Goal: Task Accomplishment & Management: Manage account settings

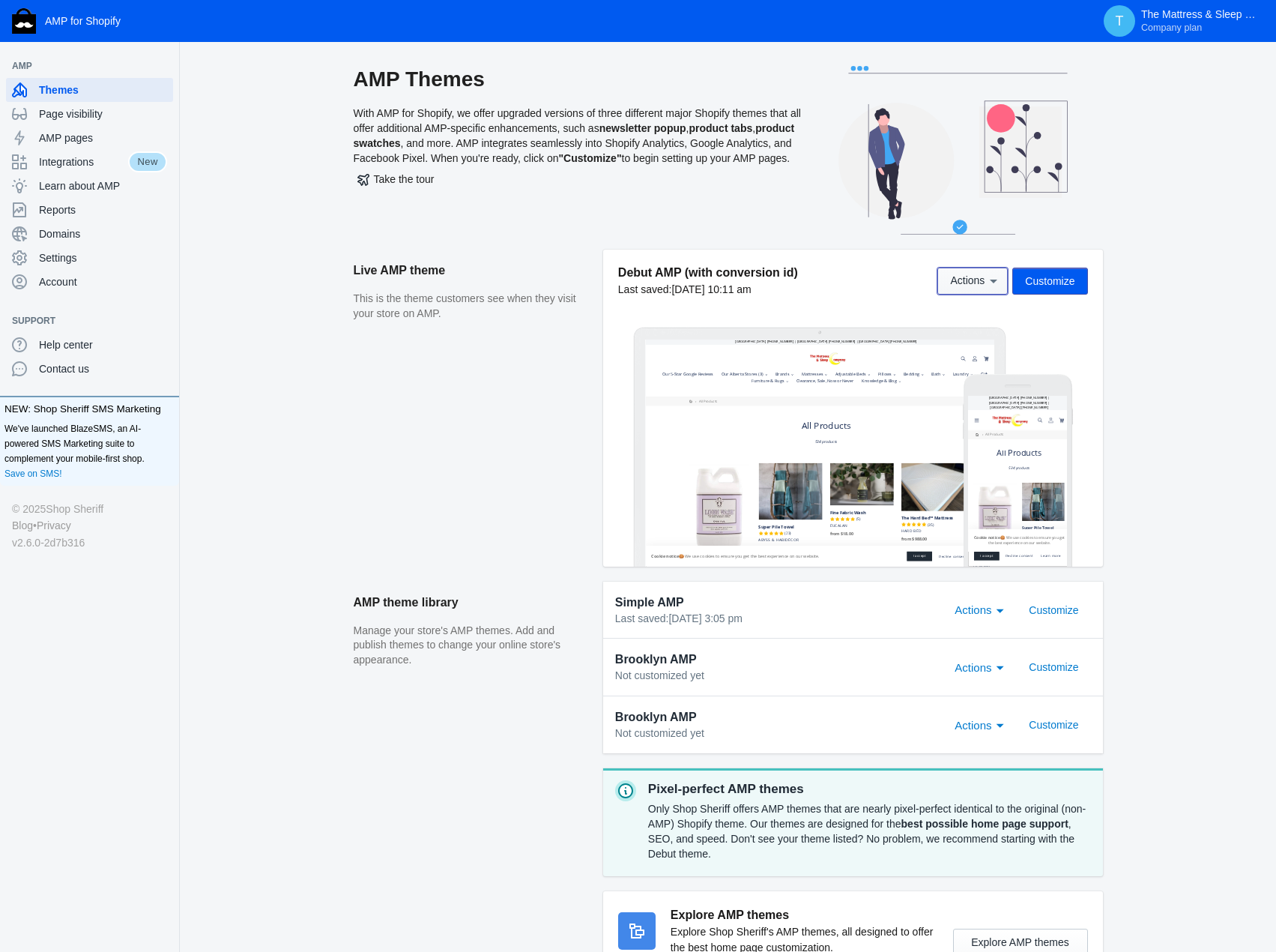
click at [993, 279] on icon at bounding box center [994, 282] width 15 height 15
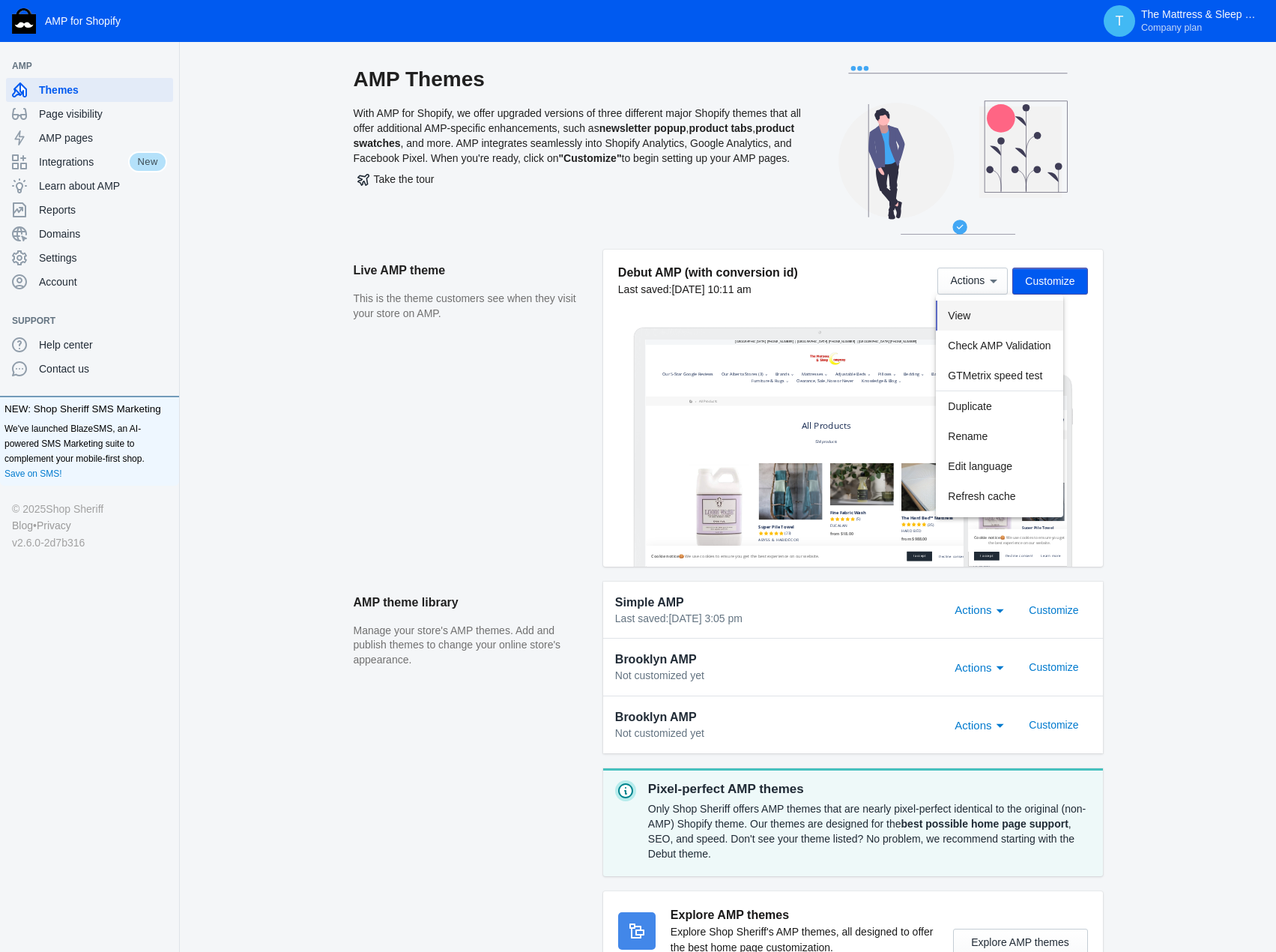
click at [984, 322] on button "View" at bounding box center [998, 316] width 126 height 30
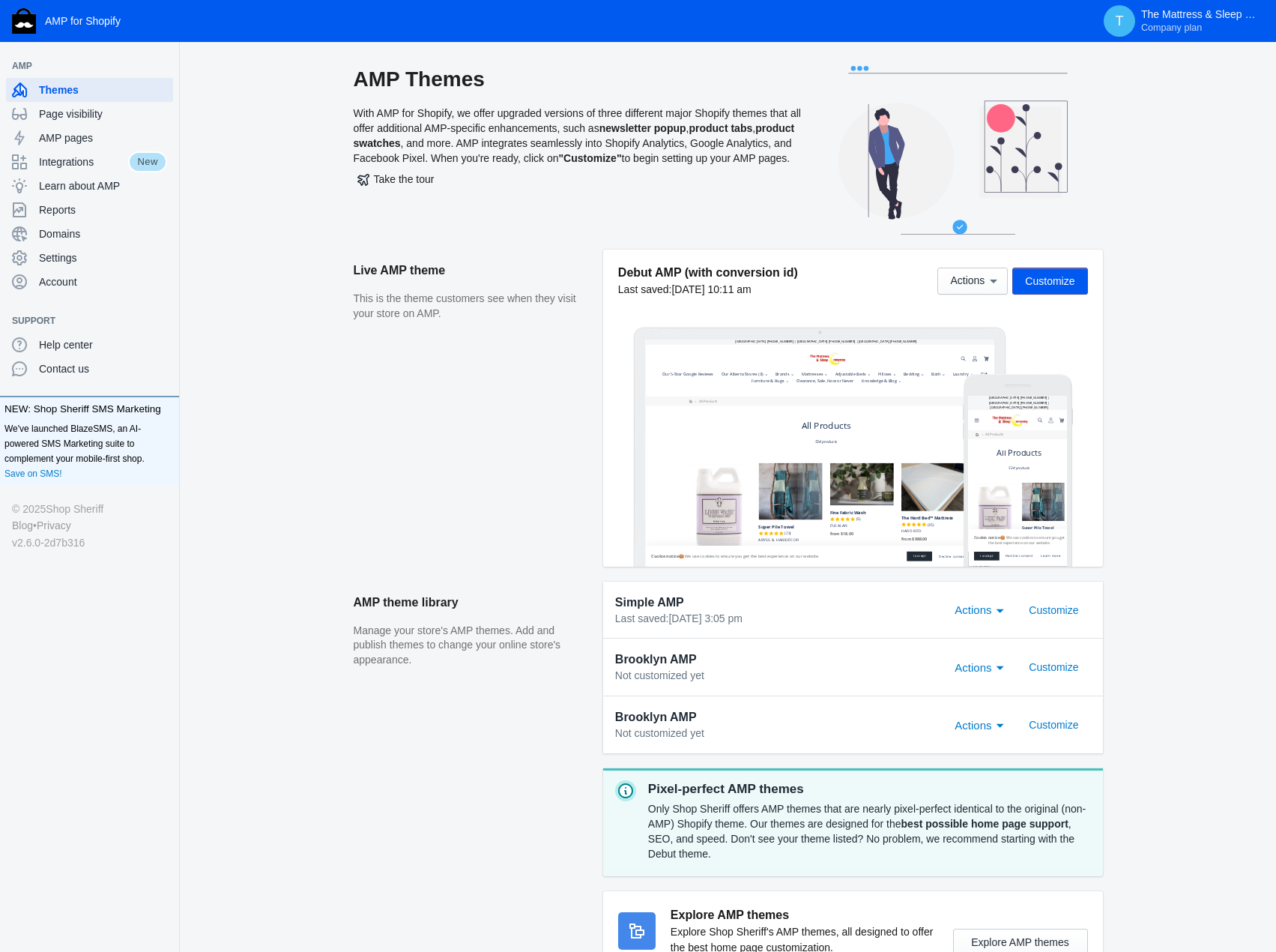
click at [1048, 281] on span "Customize" at bounding box center [1050, 281] width 49 height 12
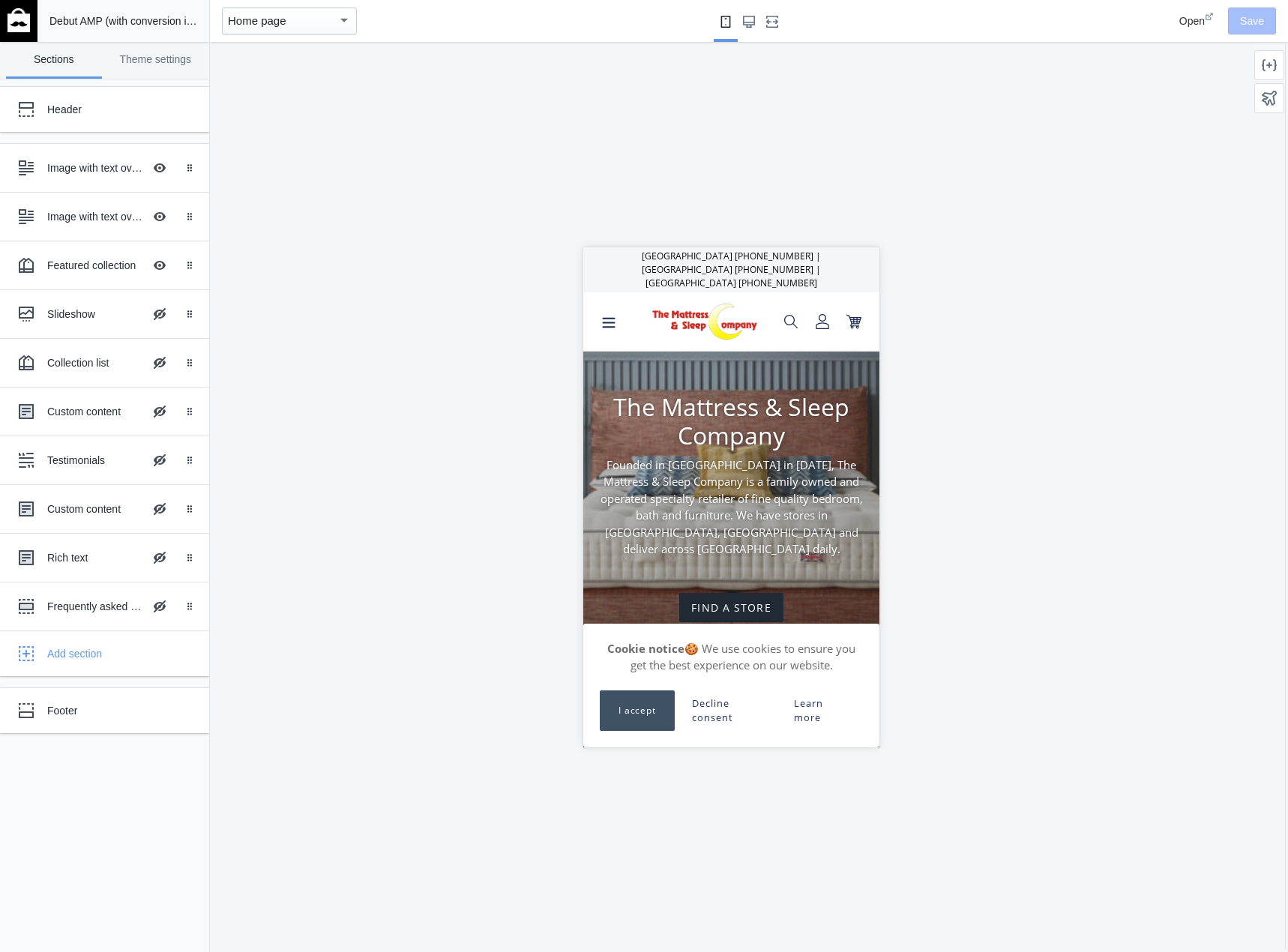
click at [610, 709] on button "I accept" at bounding box center [636, 709] width 75 height 41
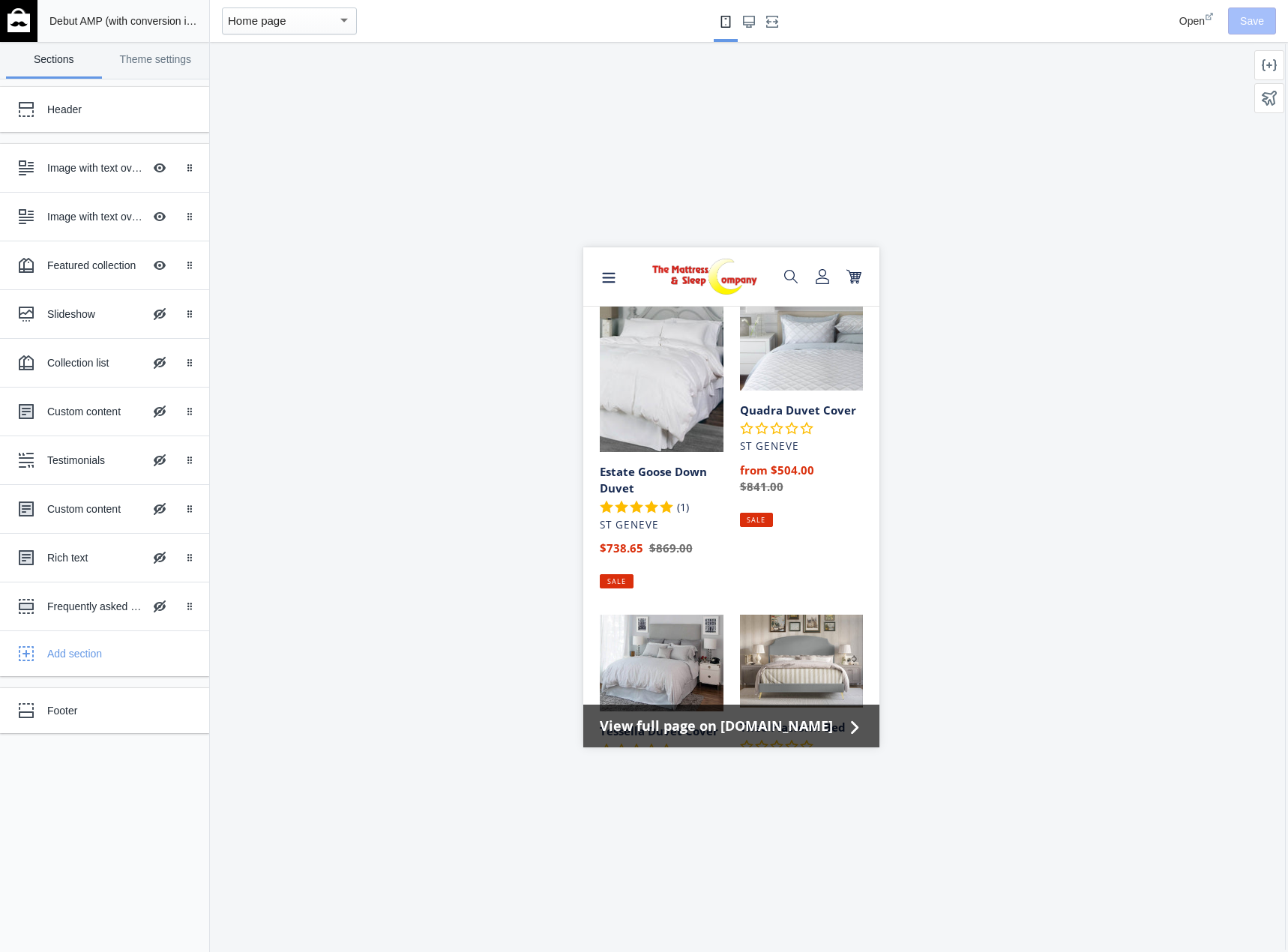
scroll to position [2063, 0]
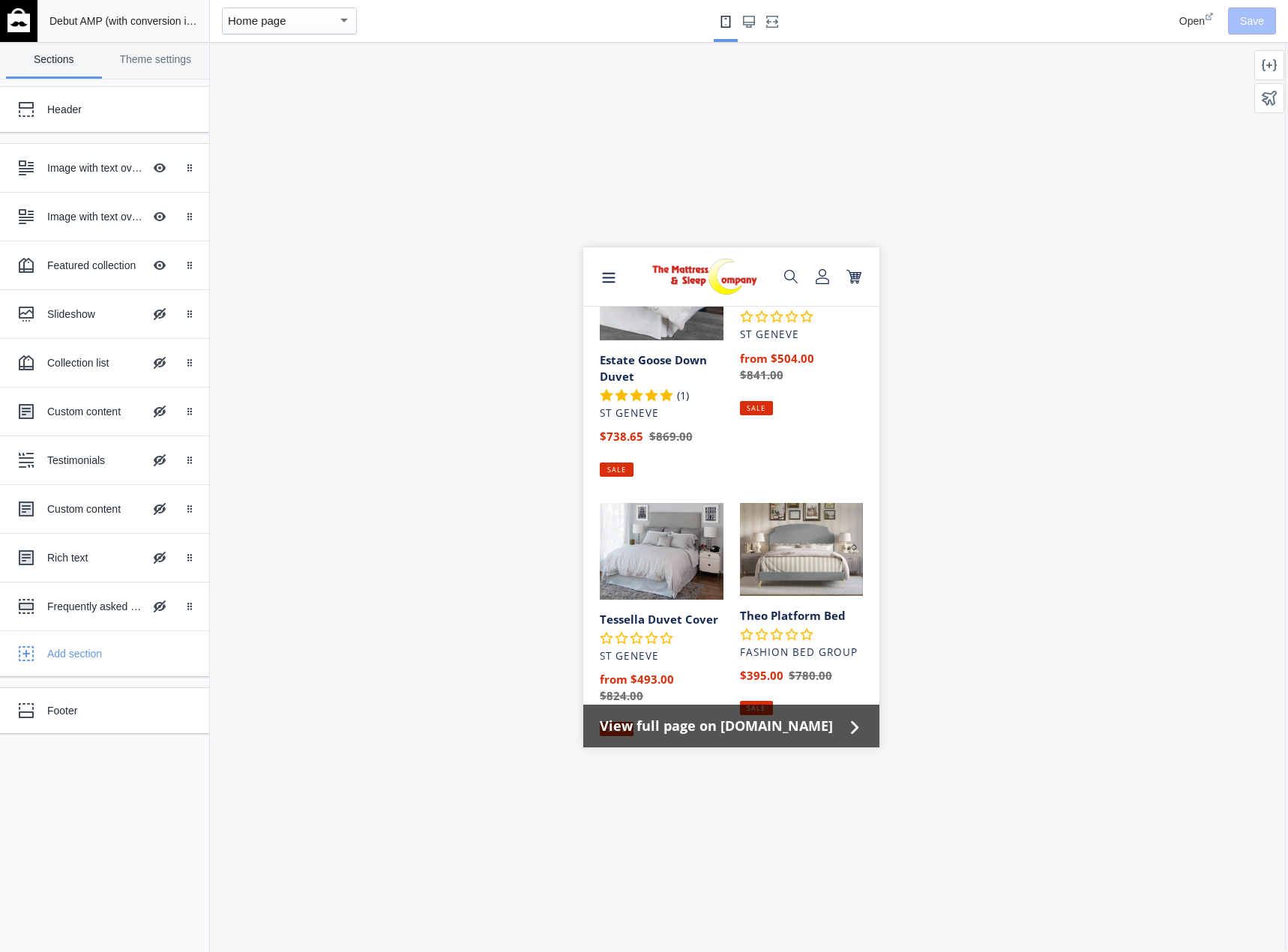
drag, startPoint x: 871, startPoint y: 306, endPoint x: 1025, endPoint y: 865, distance: 579.8
click at [180, 61] on link "Theme settings" at bounding box center [155, 60] width 96 height 37
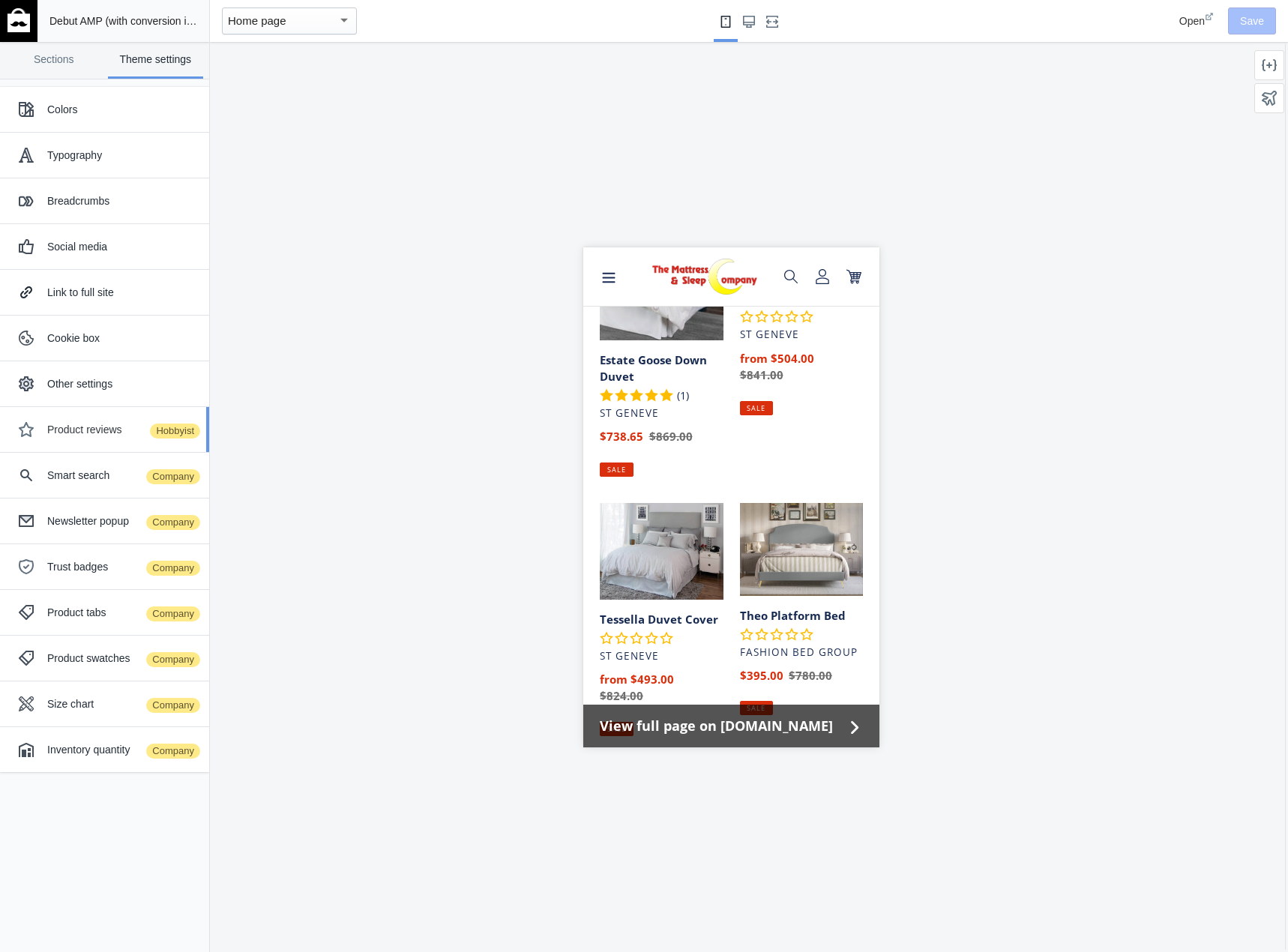
click at [114, 430] on div "Product reviews Hobbyist" at bounding box center [123, 430] width 150 height 15
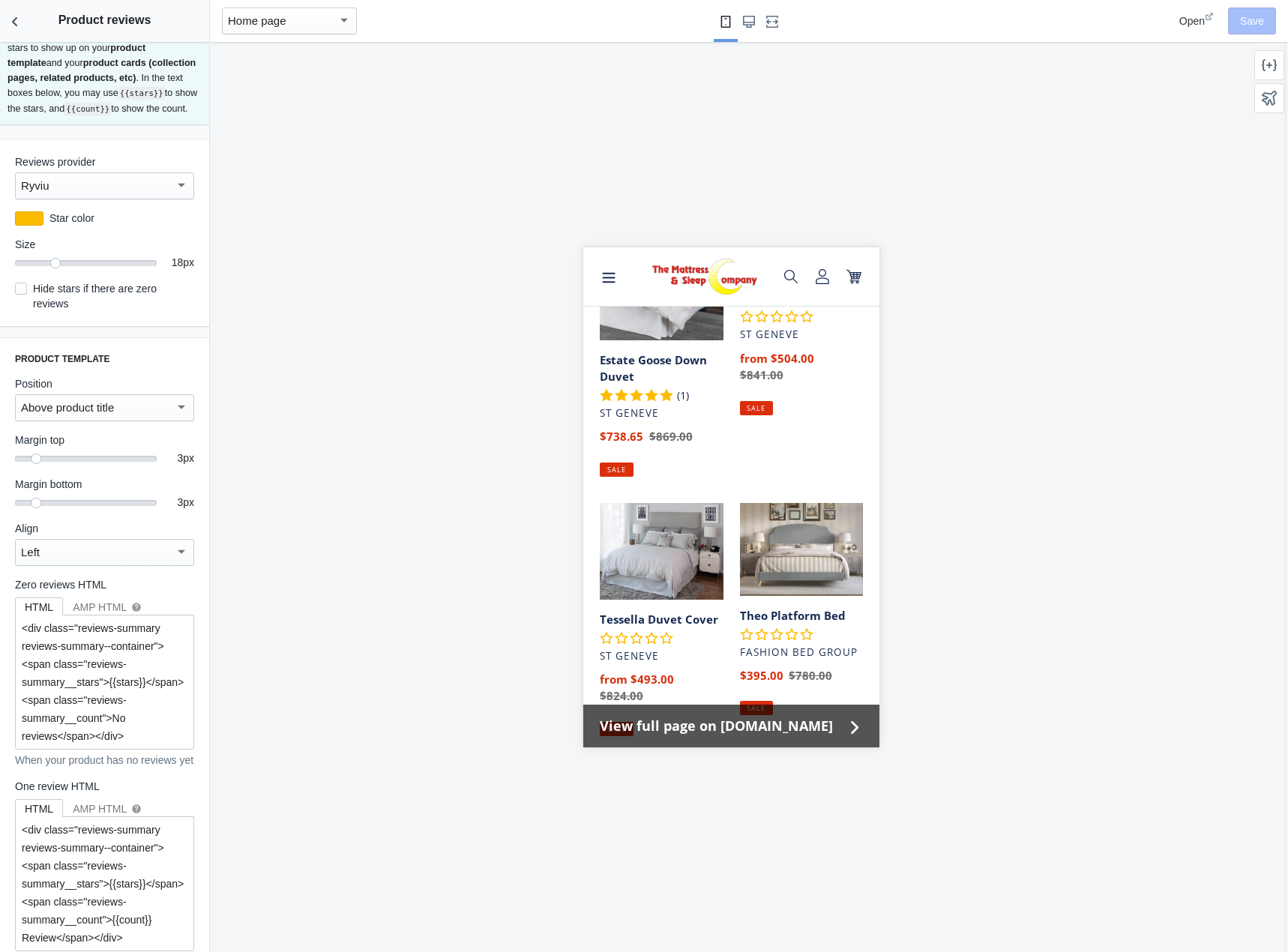
scroll to position [0, 0]
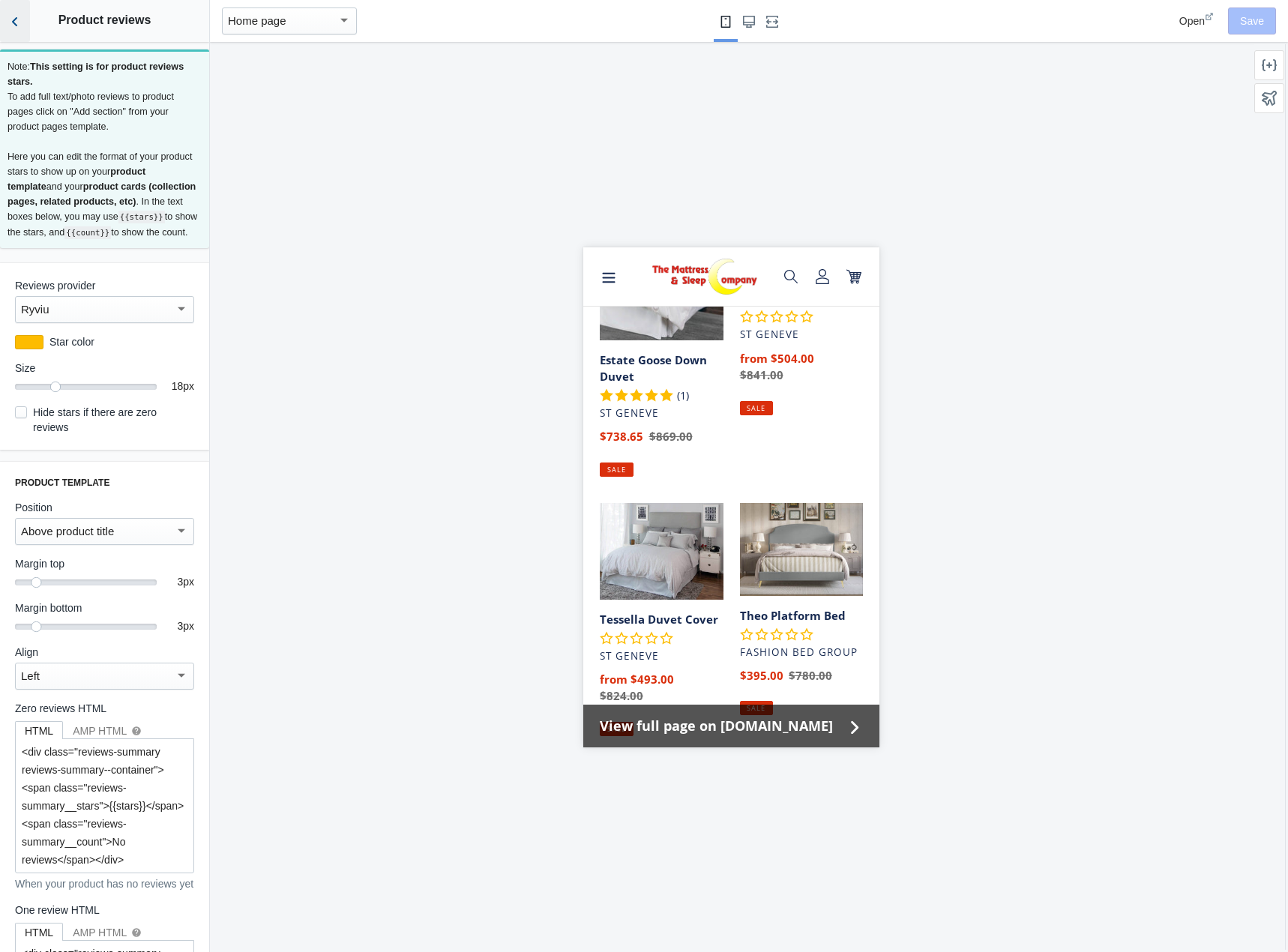
click at [12, 27] on icon "Back to sections" at bounding box center [15, 22] width 15 height 15
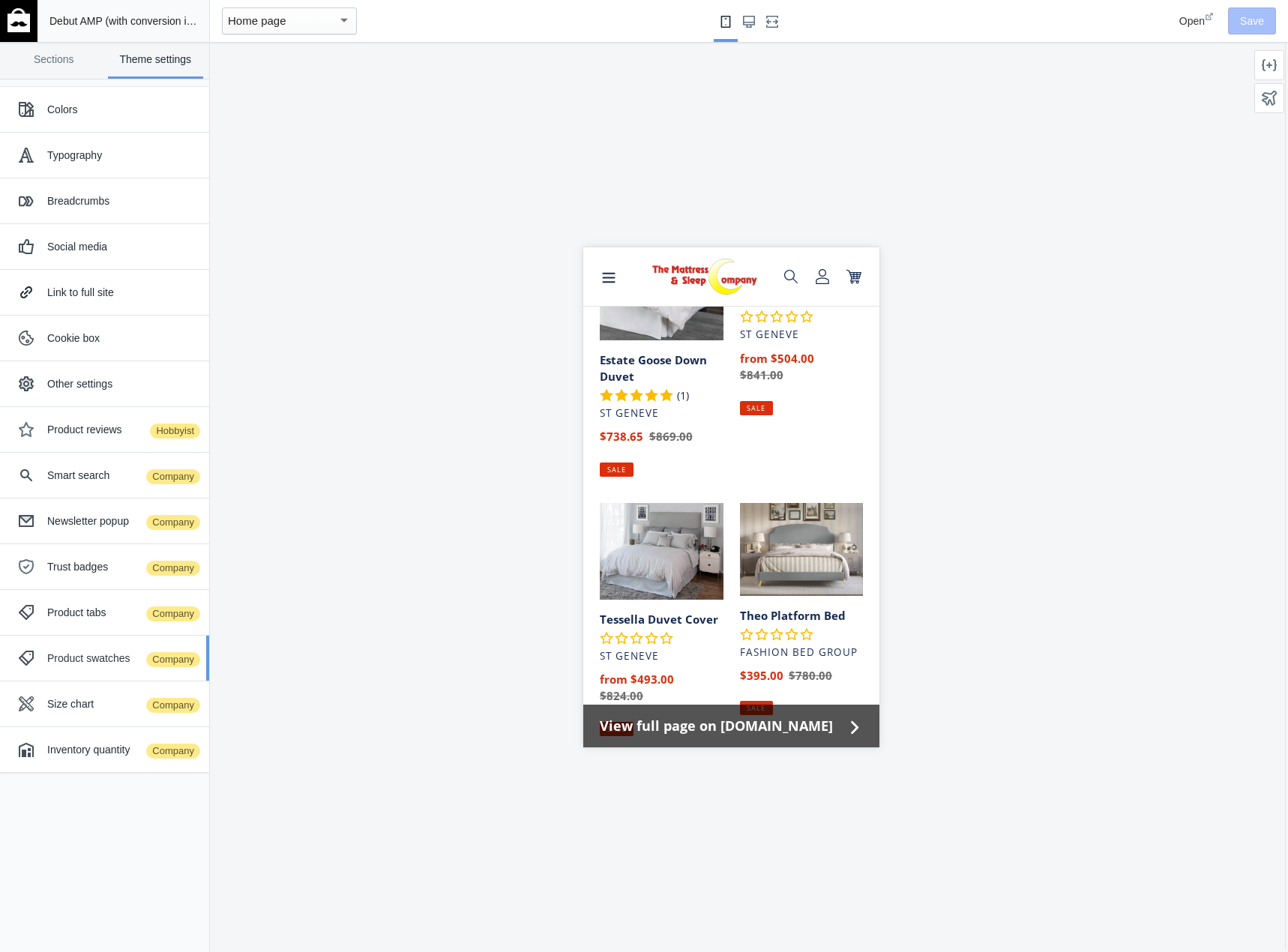
click at [101, 662] on div "Product swatches Company" at bounding box center [123, 658] width 150 height 15
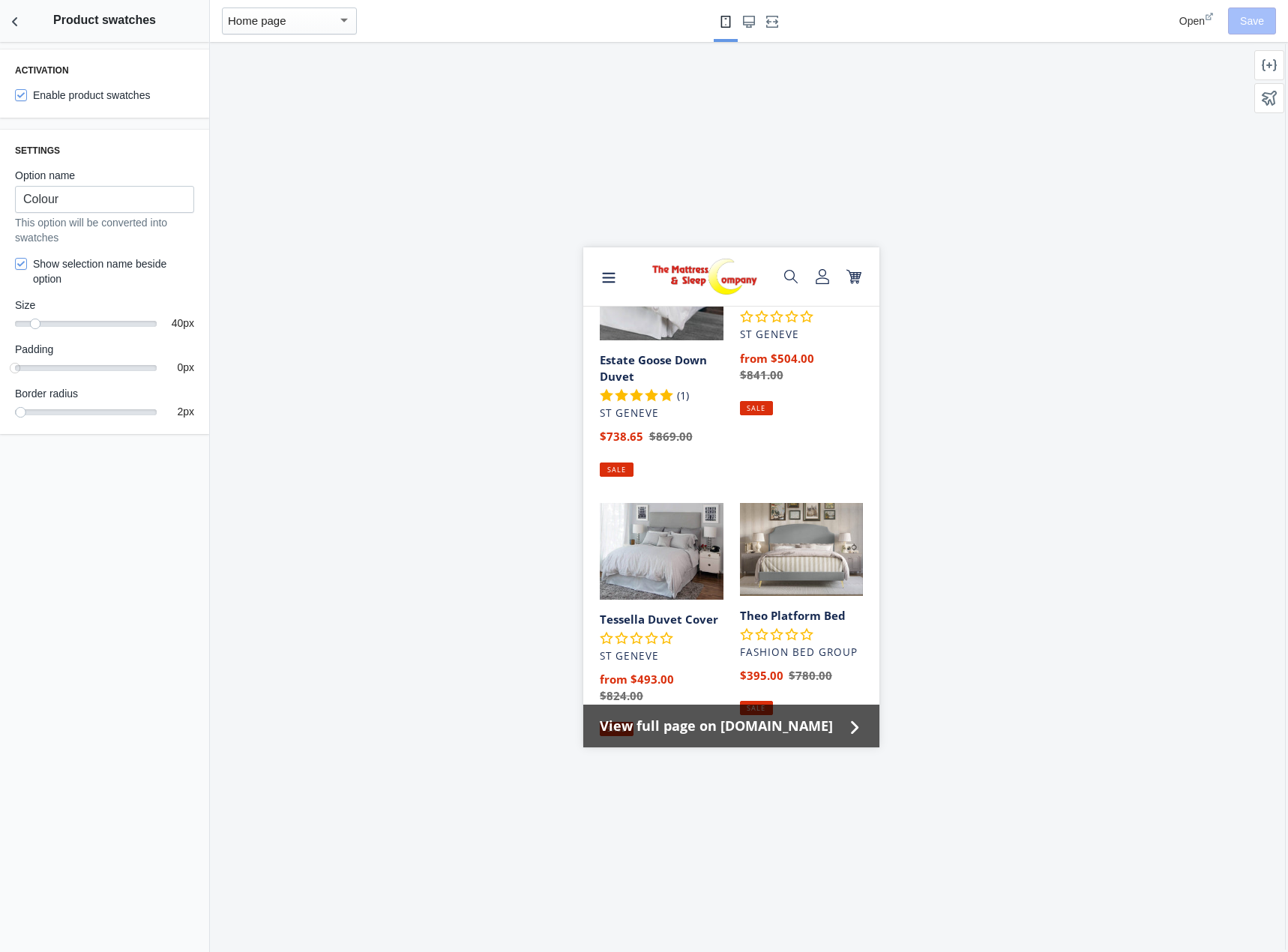
click at [310, 23] on div "Home page" at bounding box center [283, 21] width 109 height 18
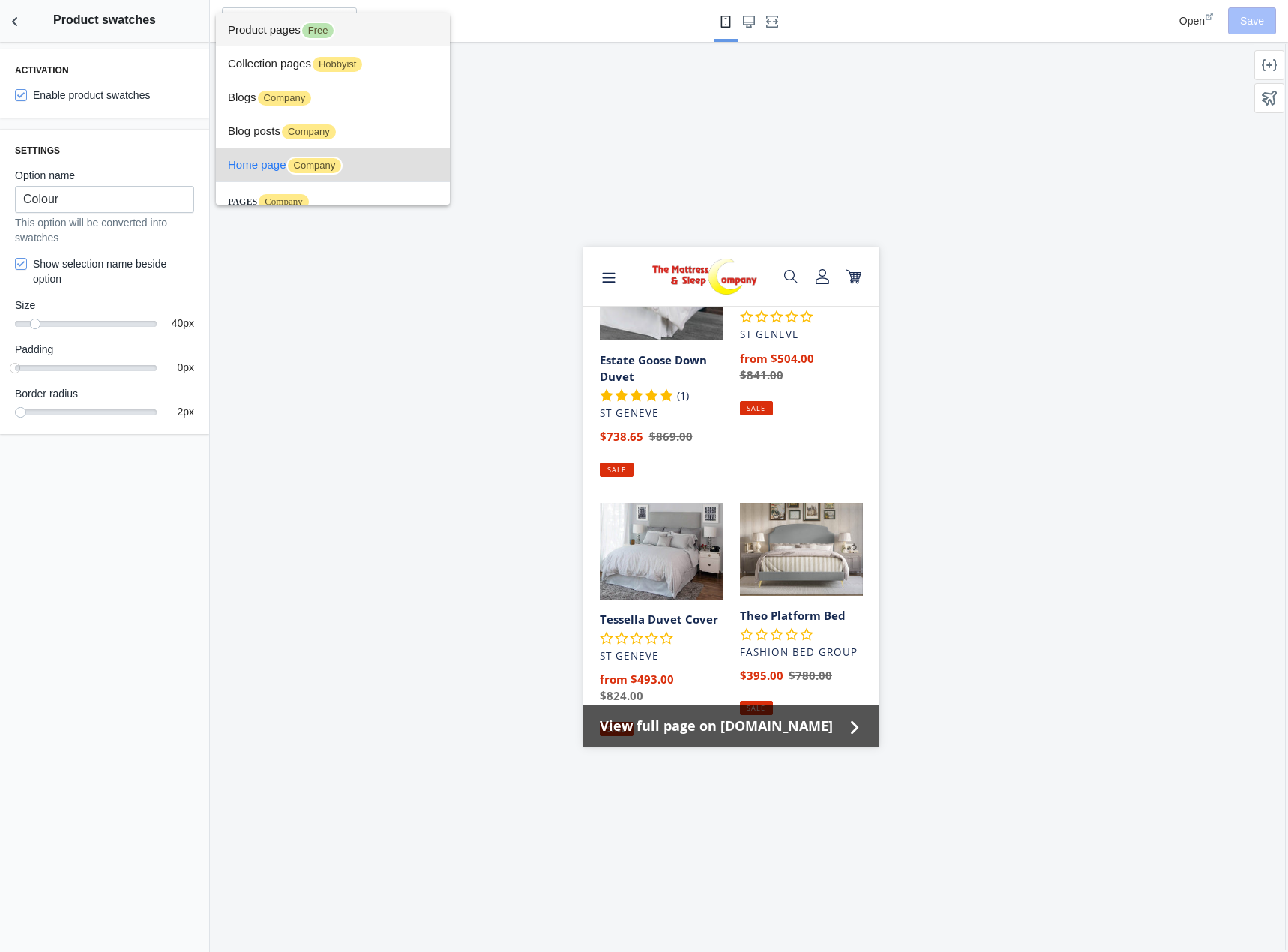
click at [278, 29] on span "Product pages Free" at bounding box center [333, 29] width 210 height 33
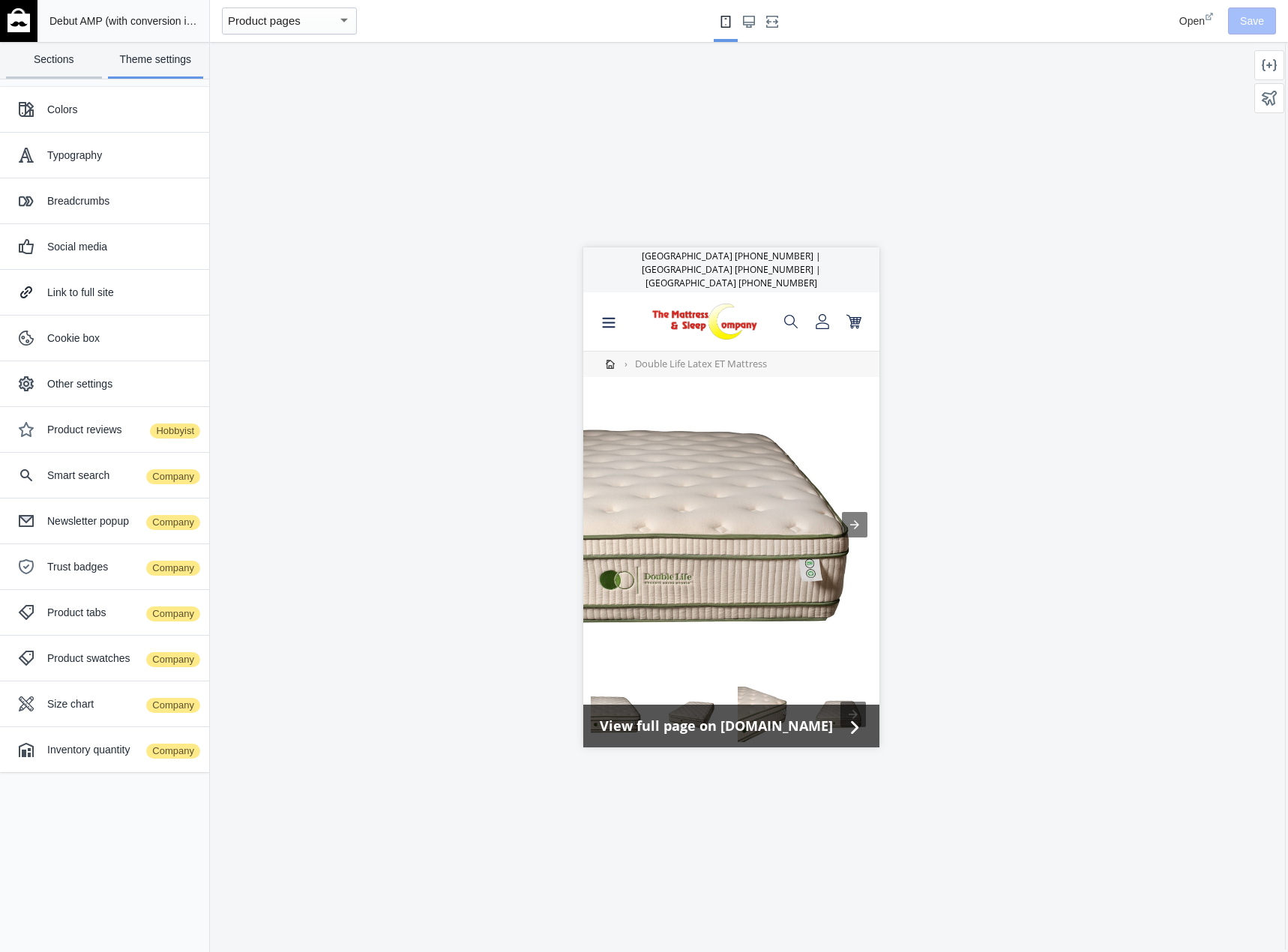
click at [55, 66] on link "Sections" at bounding box center [53, 60] width 96 height 37
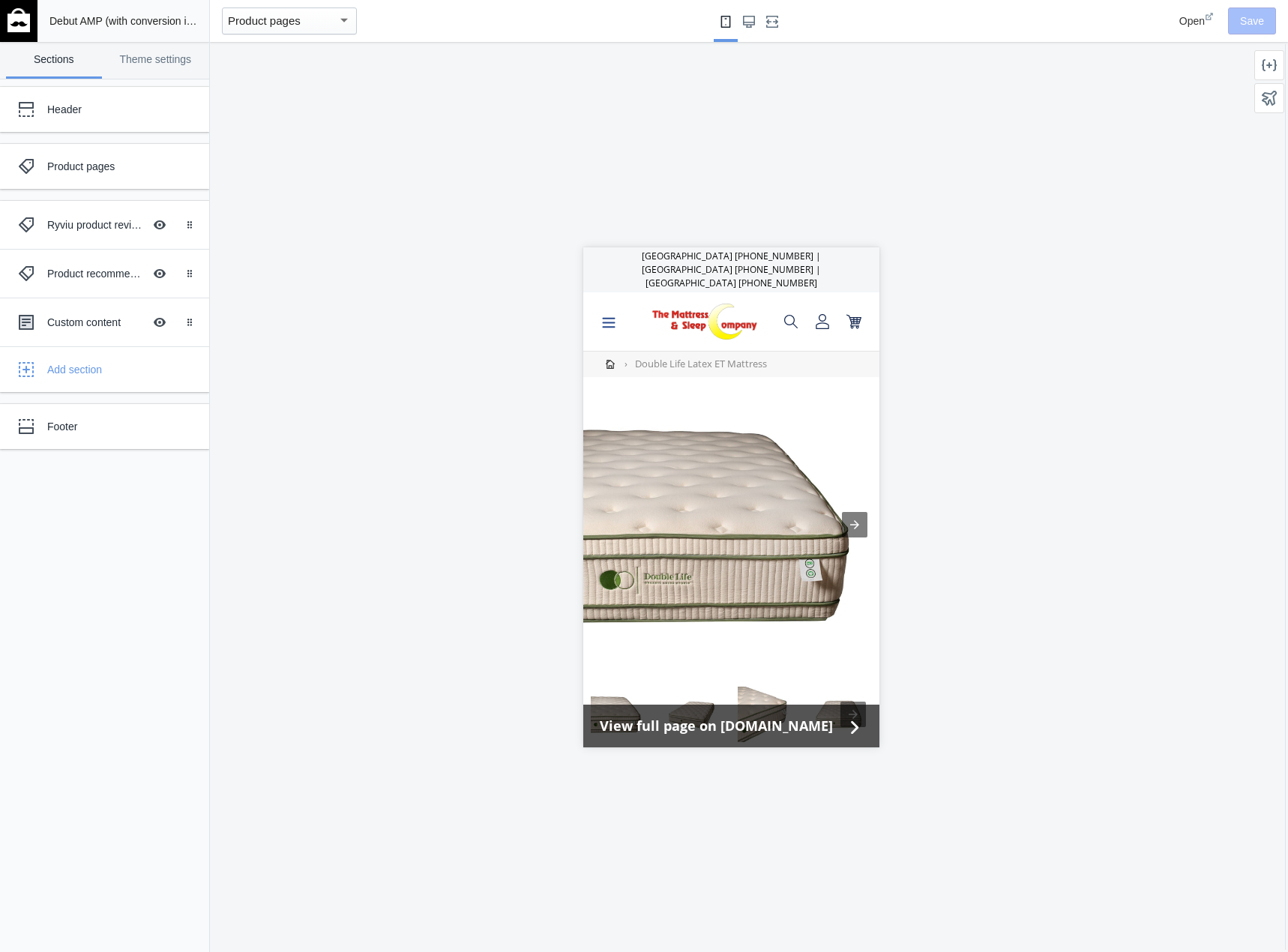
click at [610, 317] on icon "Menu" at bounding box center [608, 321] width 12 height 10
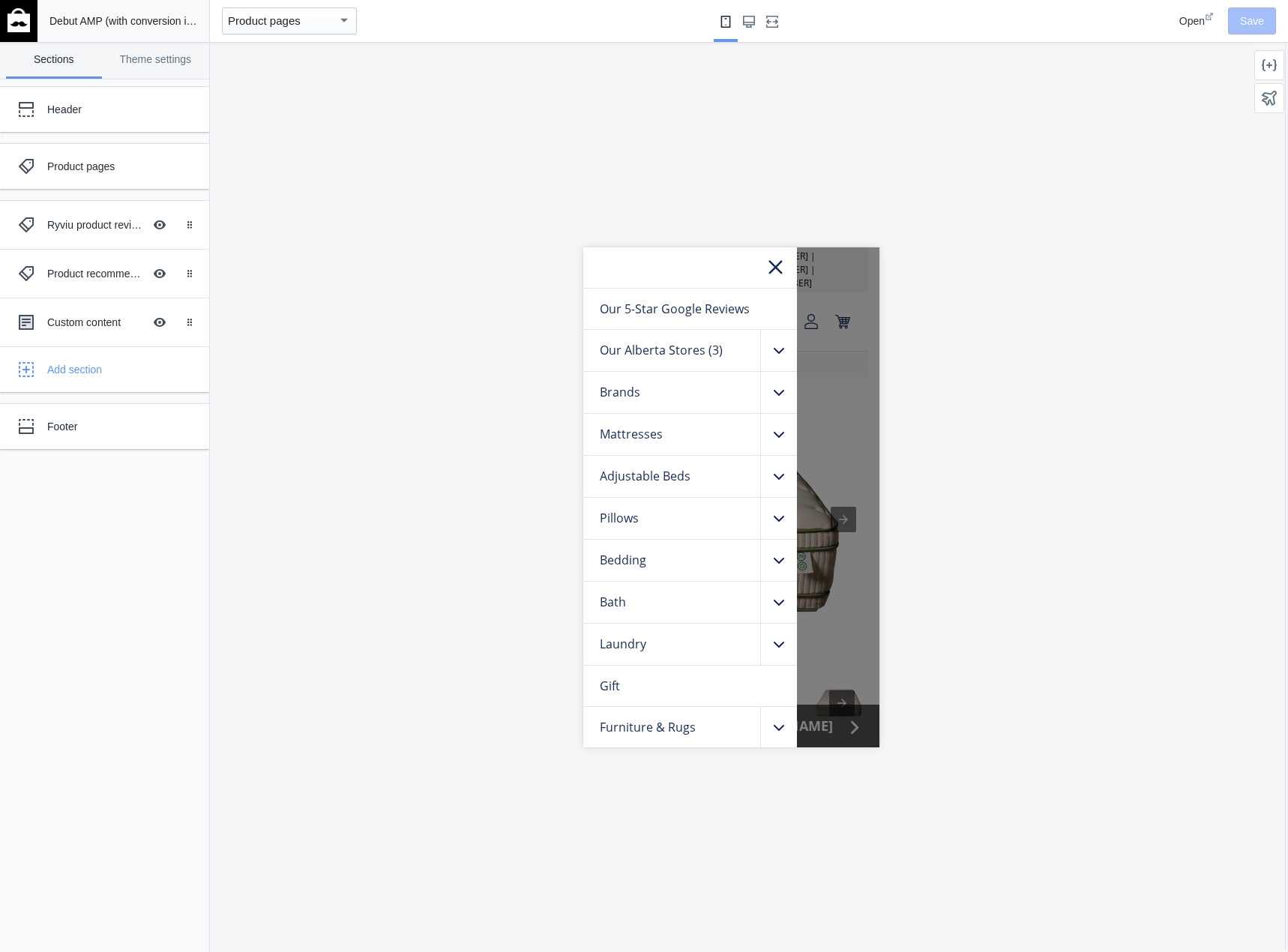
scroll to position [1, 0]
click at [778, 593] on div ".cls-1{fill:#231f20}" at bounding box center [777, 600] width 37 height 41
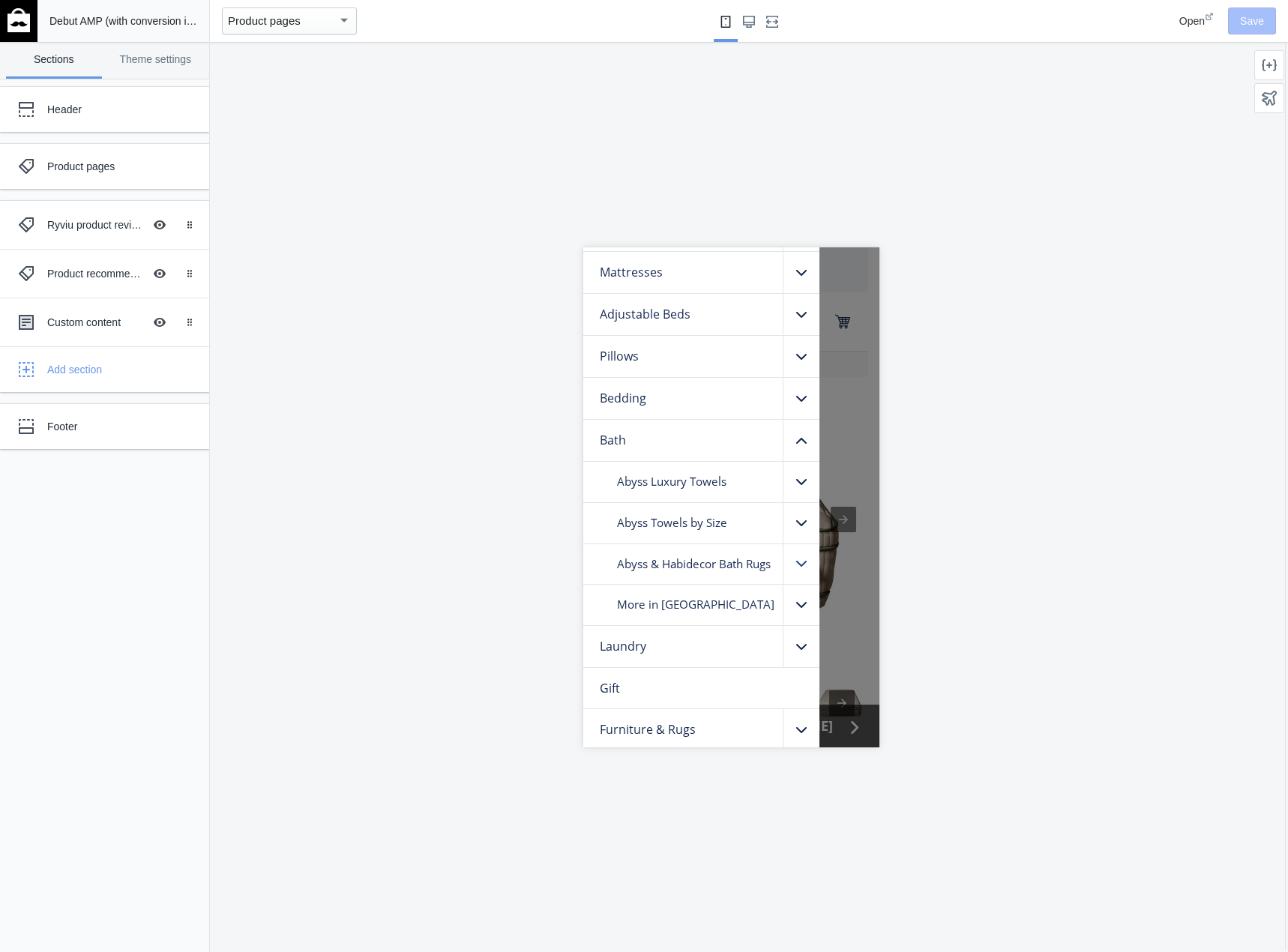
scroll to position [175, 0]
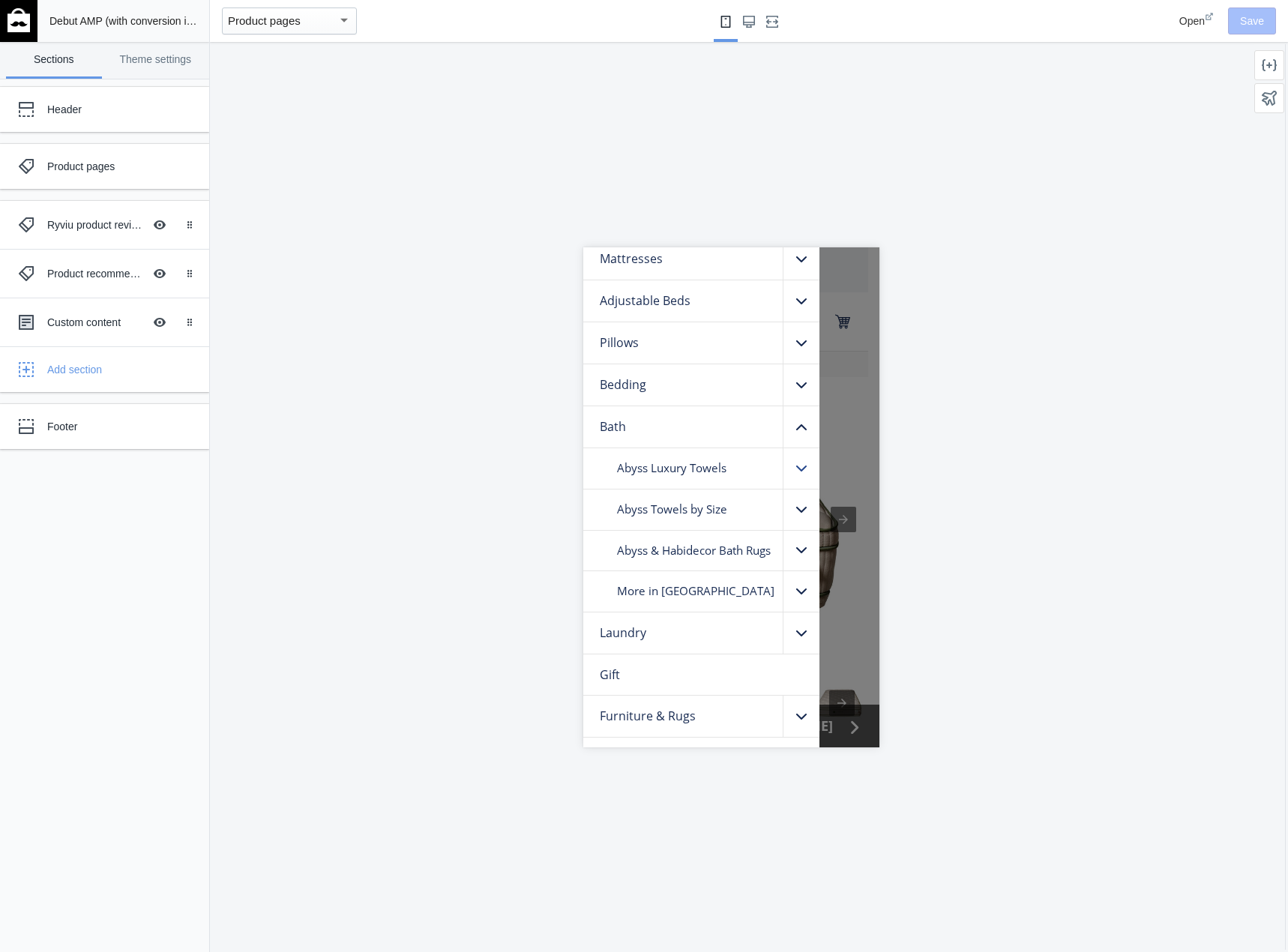
click at [795, 472] on icon ".cls-1{fill:#231f20}" at bounding box center [800, 467] width 10 height 12
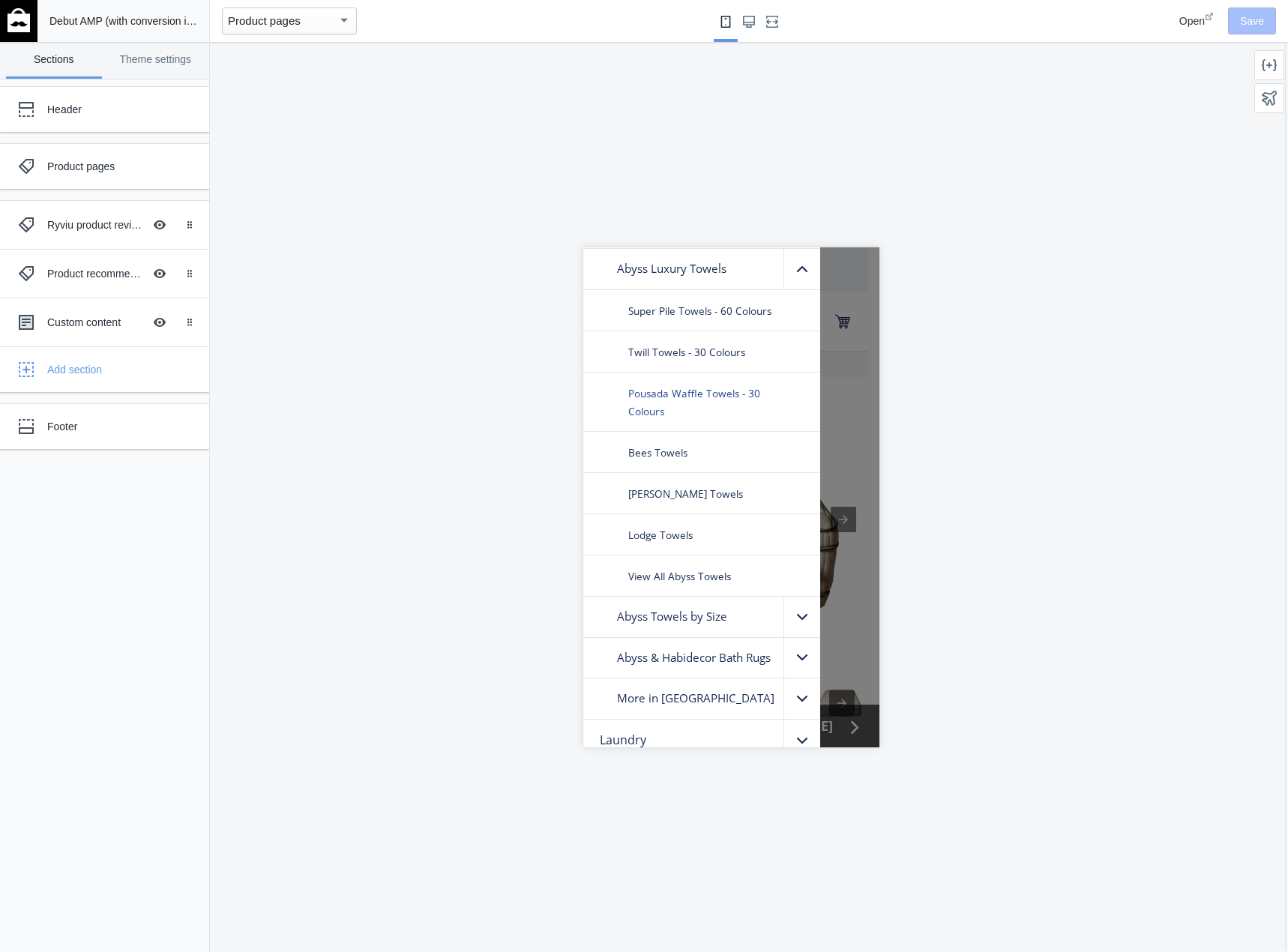
scroll to position [225, 0]
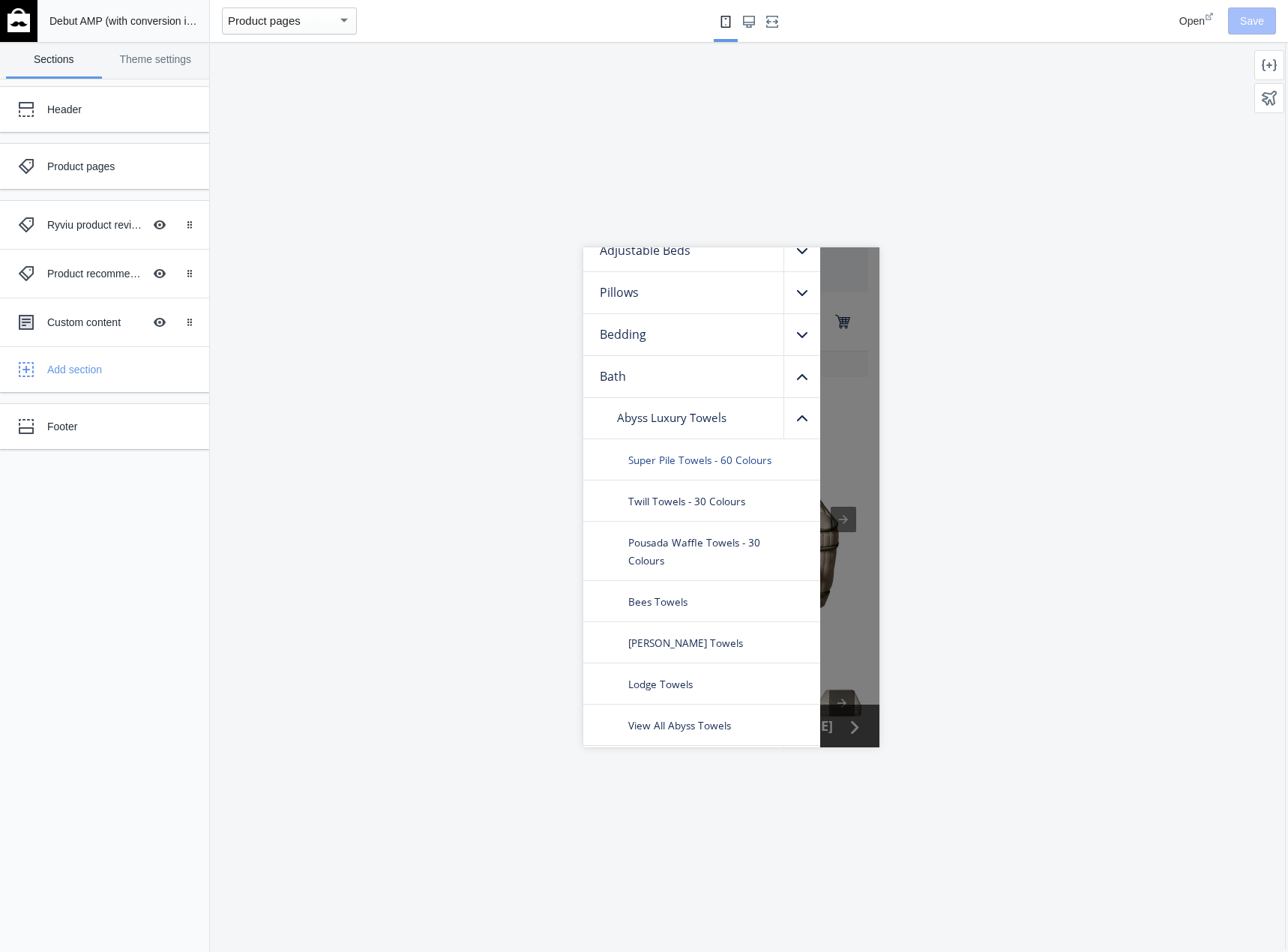
click at [704, 462] on span "Super Pile Towels - 60 Colours" at bounding box center [699, 459] width 144 height 15
drag, startPoint x: 787, startPoint y: 107, endPoint x: 575, endPoint y: 158, distance: 218.0
click at [776, 107] on div at bounding box center [731, 496] width 1042 height 910
click at [179, 63] on link "Theme settings" at bounding box center [155, 60] width 96 height 37
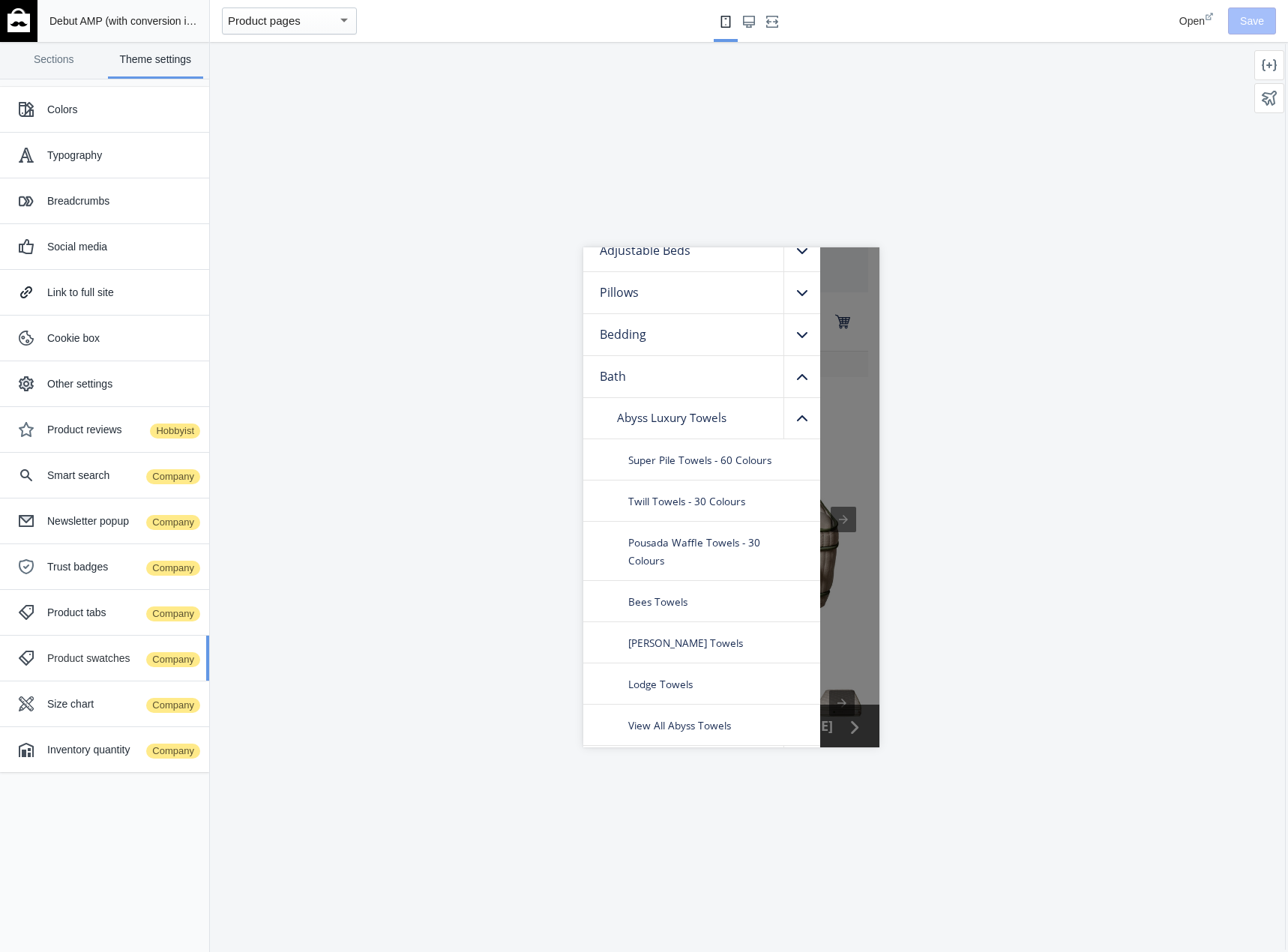
click at [91, 647] on div "Product swatches Company" at bounding box center [105, 658] width 186 height 30
